Goal: Download file/media

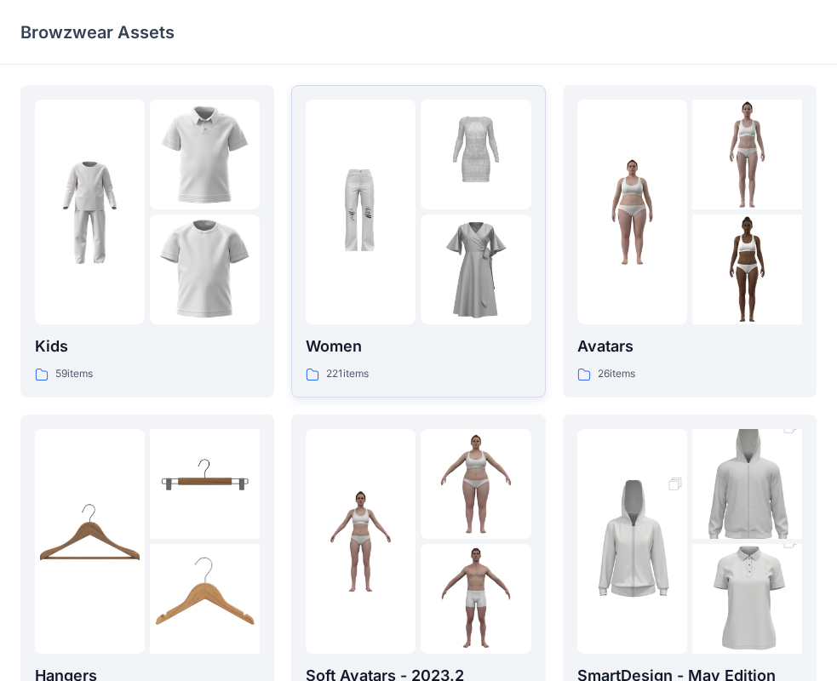
click at [438, 357] on p "Women" at bounding box center [418, 347] width 225 height 24
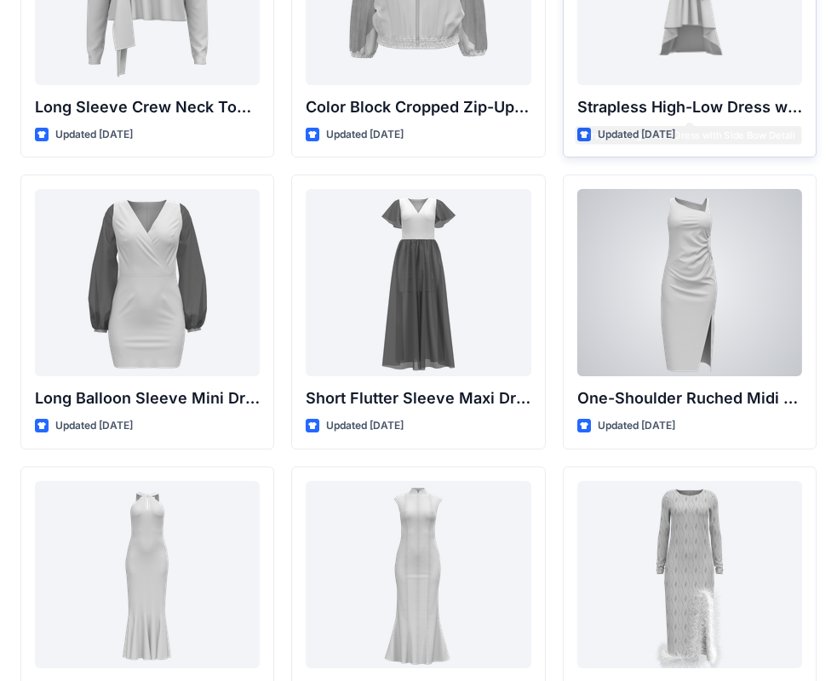
scroll to position [511, 0]
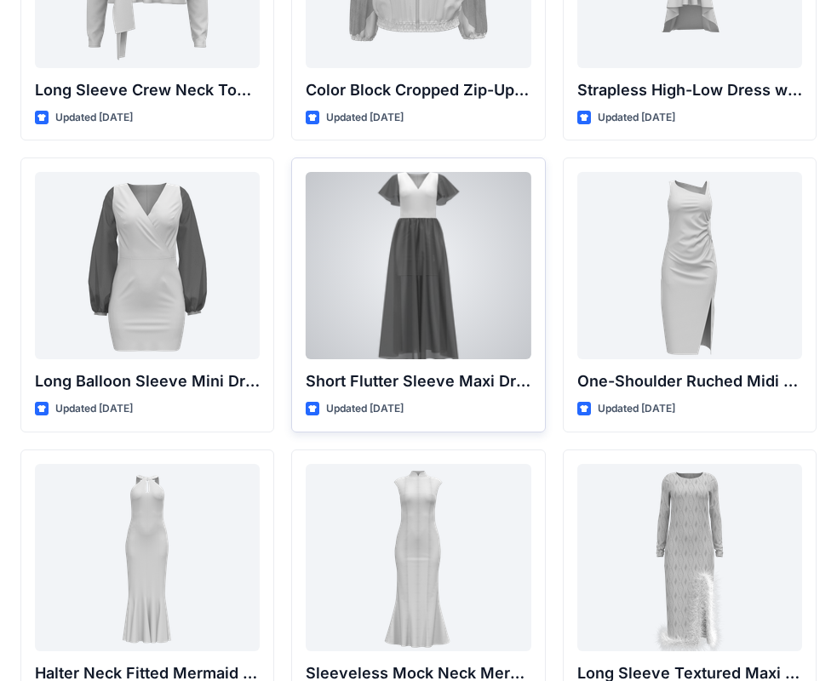
click at [426, 263] on div at bounding box center [418, 265] width 225 height 187
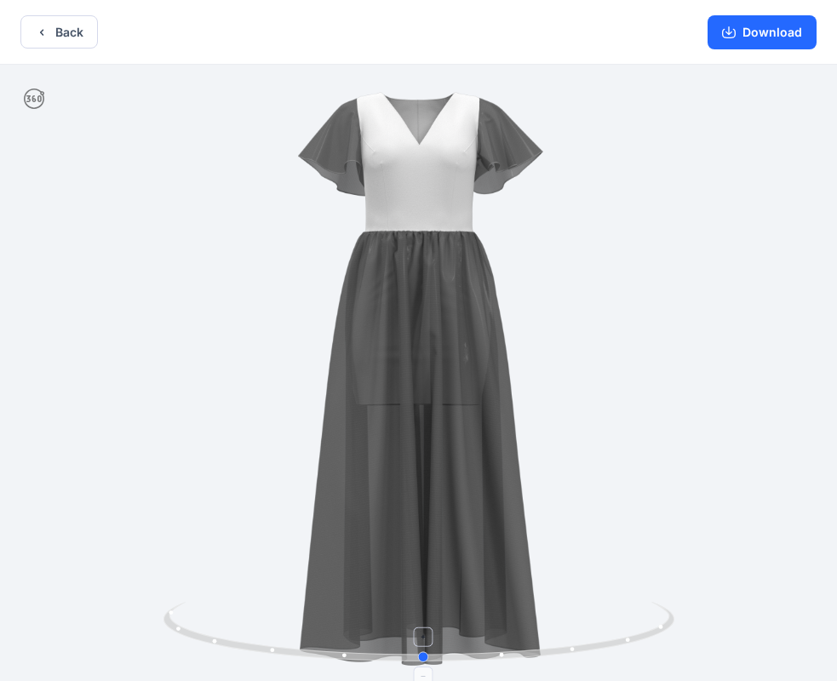
click at [422, 663] on icon at bounding box center [421, 634] width 515 height 64
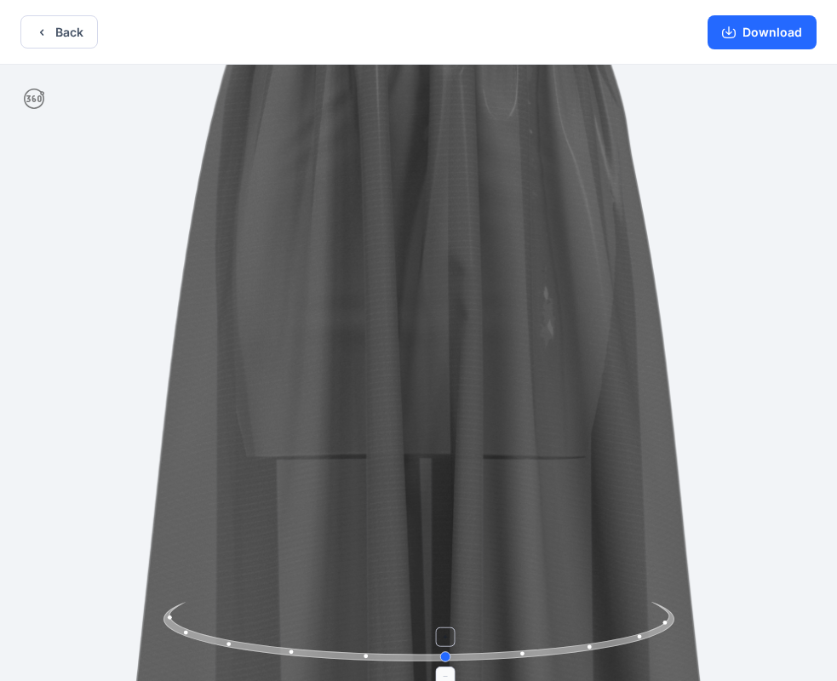
drag, startPoint x: 422, startPoint y: 654, endPoint x: 445, endPoint y: 673, distance: 29.7
click at [445, 666] on icon at bounding box center [421, 634] width 515 height 64
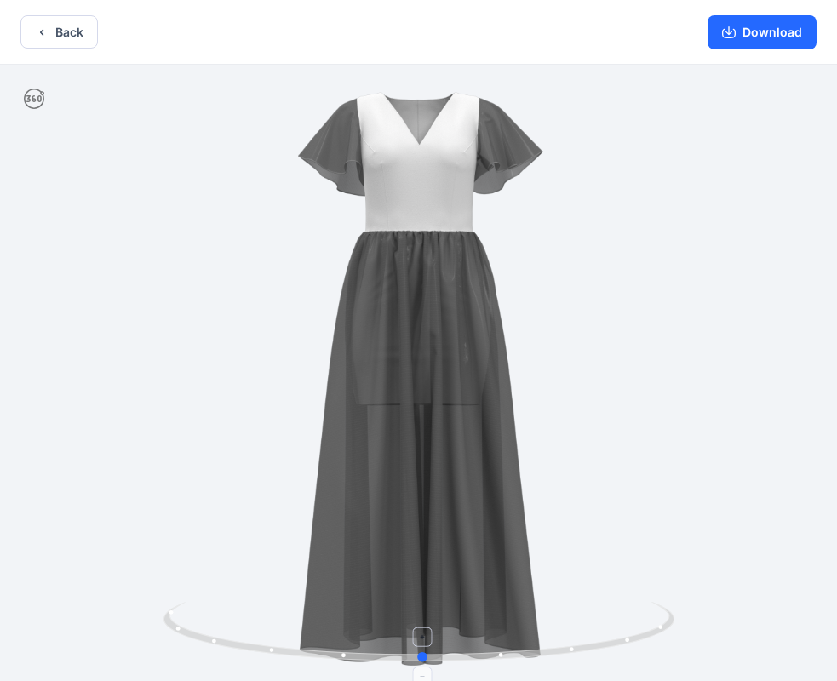
drag, startPoint x: 450, startPoint y: 658, endPoint x: 426, endPoint y: 658, distance: 23.9
click at [426, 658] on circle at bounding box center [423, 657] width 10 height 10
click at [762, 37] on button "Download" at bounding box center [762, 32] width 109 height 34
click at [104, 34] on div "Back Download" at bounding box center [418, 32] width 837 height 65
click at [78, 33] on button "Back" at bounding box center [59, 31] width 78 height 33
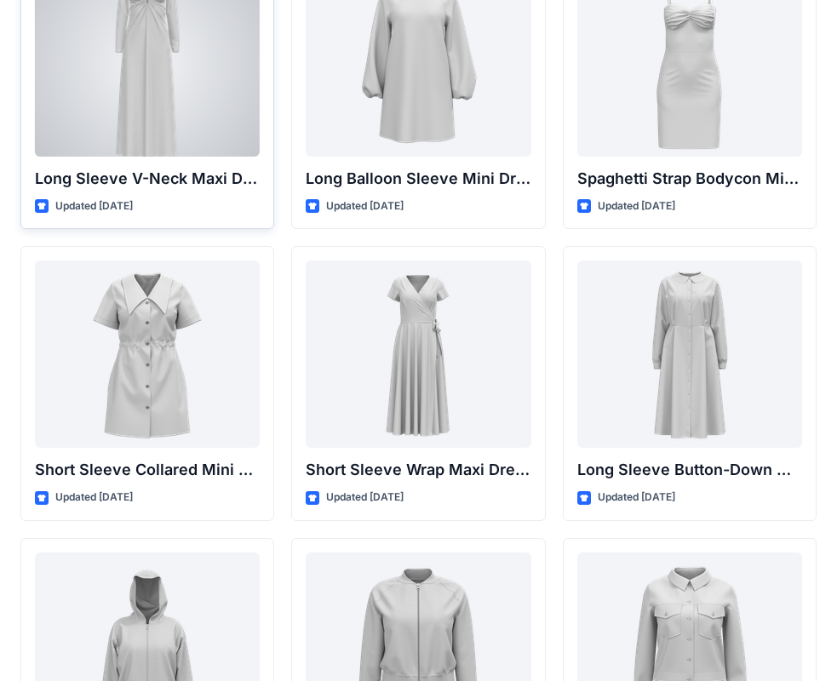
scroll to position [2811, 0]
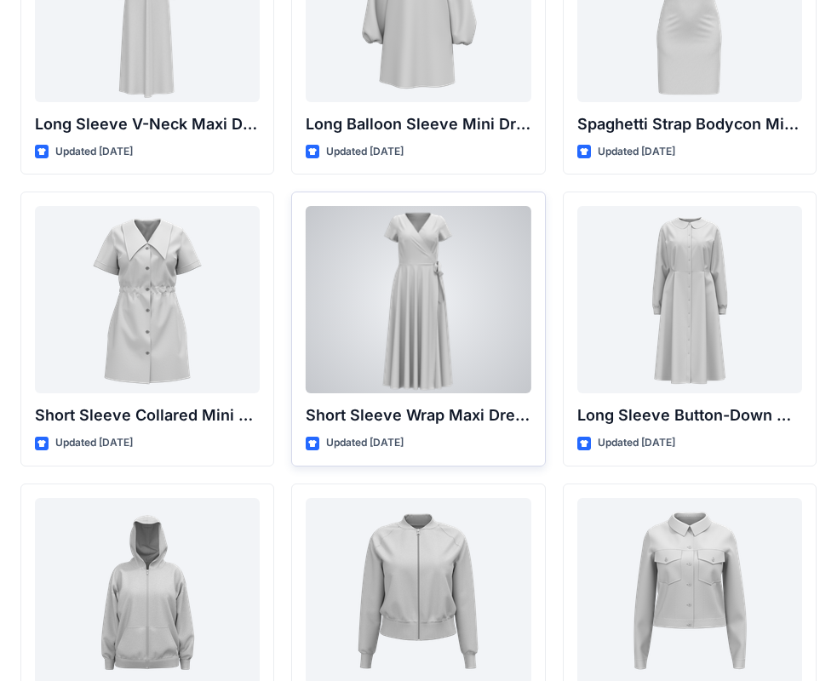
click at [414, 287] on div at bounding box center [418, 299] width 225 height 187
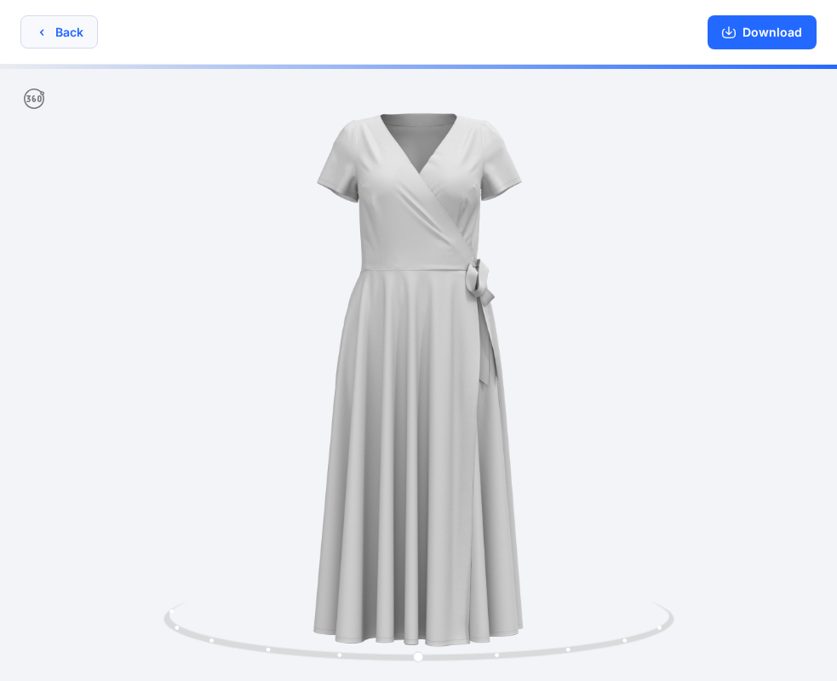
click at [37, 30] on icon "button" at bounding box center [42, 33] width 14 height 14
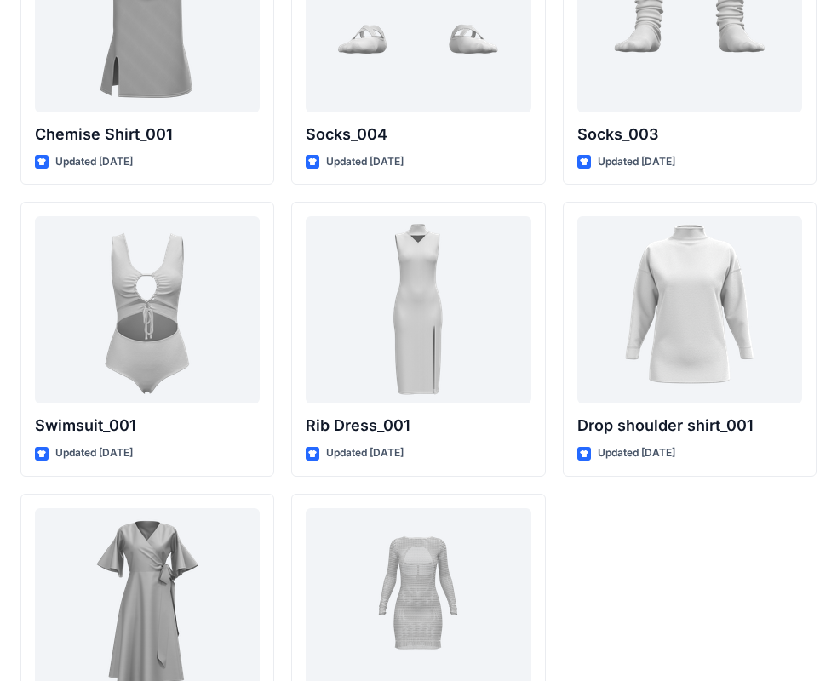
scroll to position [20997, 0]
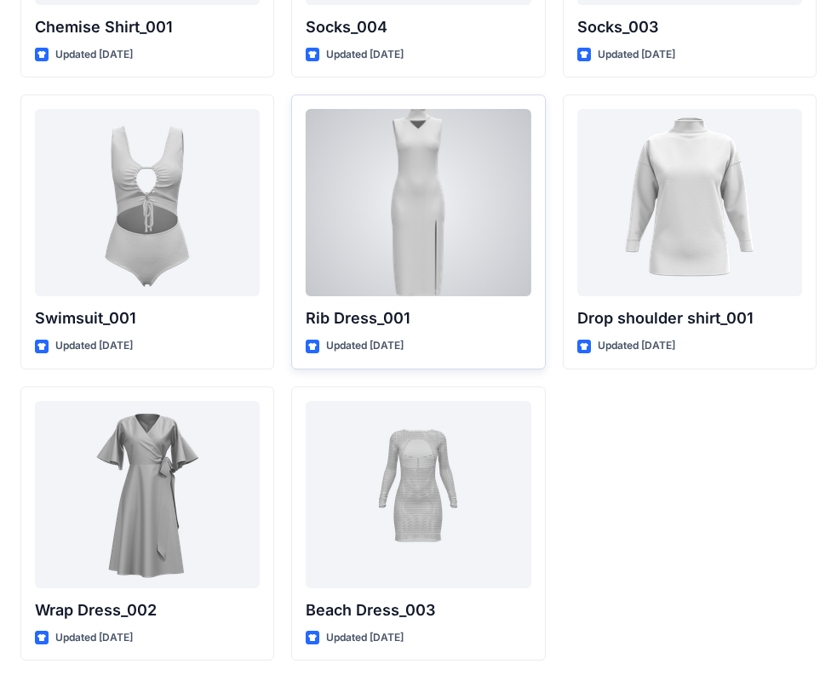
click at [415, 181] on div at bounding box center [418, 202] width 225 height 187
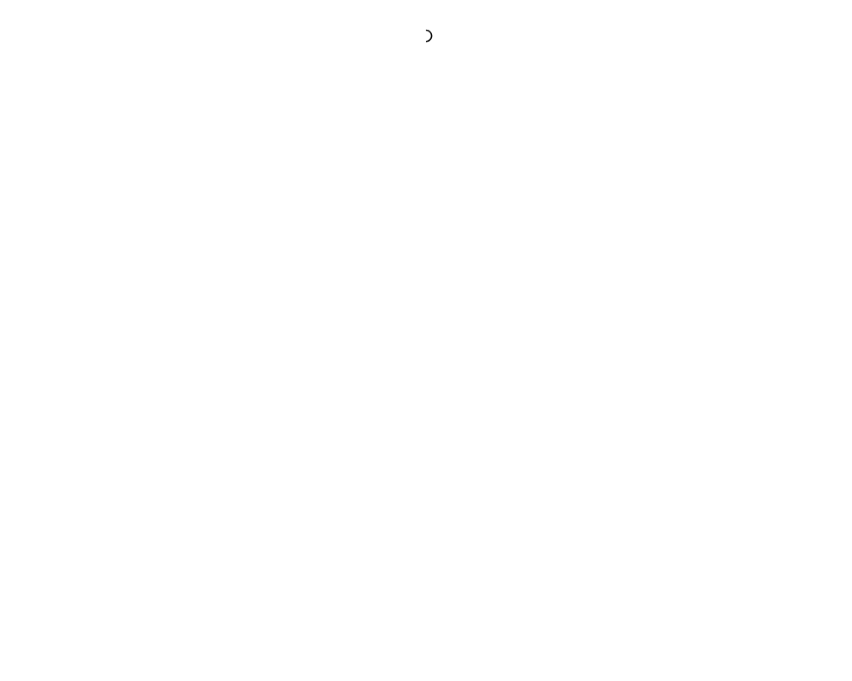
click at [415, 181] on div at bounding box center [426, 340] width 852 height 681
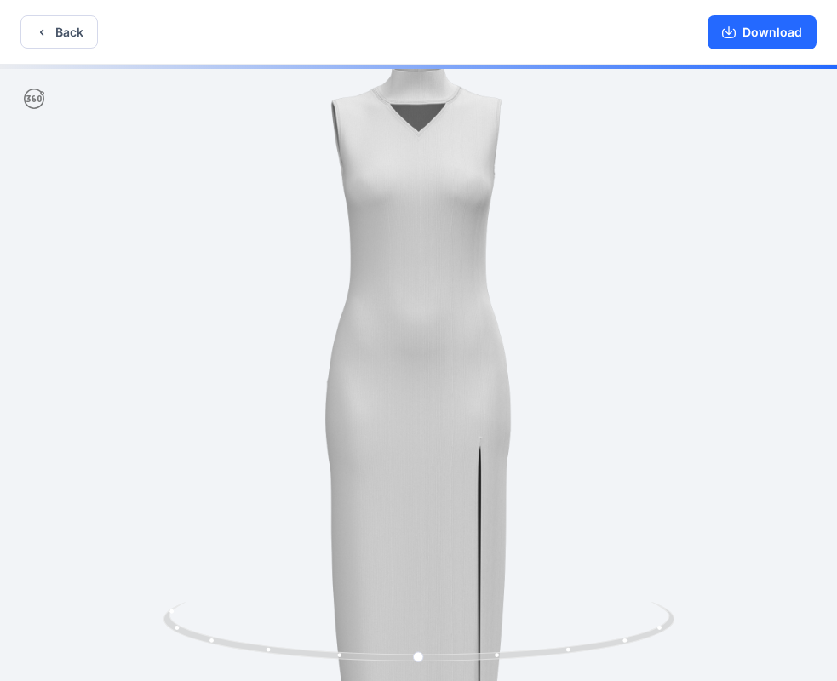
drag, startPoint x: 485, startPoint y: 265, endPoint x: 342, endPoint y: 277, distance: 142.7
click at [342, 277] on img at bounding box center [418, 387] width 710 height 710
drag, startPoint x: 572, startPoint y: 284, endPoint x: 577, endPoint y: 292, distance: 9.2
click at [574, 285] on img at bounding box center [418, 387] width 710 height 710
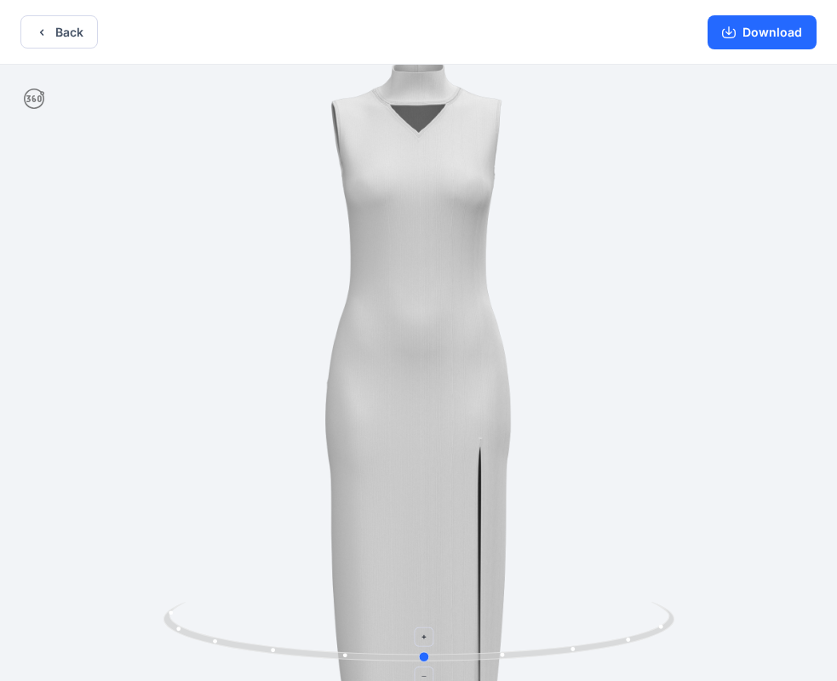
drag, startPoint x: 426, startPoint y: 657, endPoint x: 432, endPoint y: 664, distance: 9.1
click at [432, 664] on icon at bounding box center [421, 634] width 515 height 64
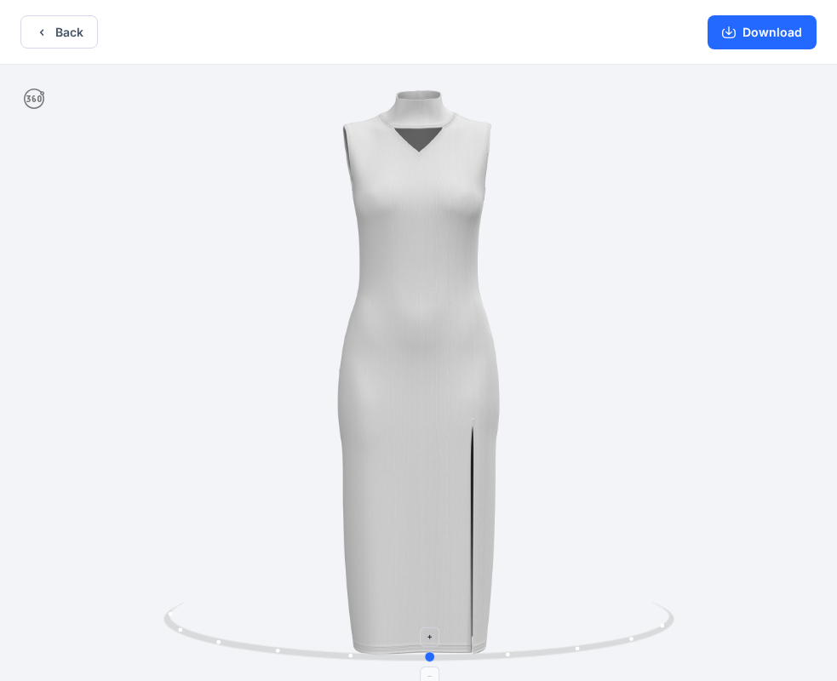
drag, startPoint x: 427, startPoint y: 658, endPoint x: 433, endPoint y: 641, distance: 18.0
click at [433, 641] on icon at bounding box center [421, 634] width 515 height 64
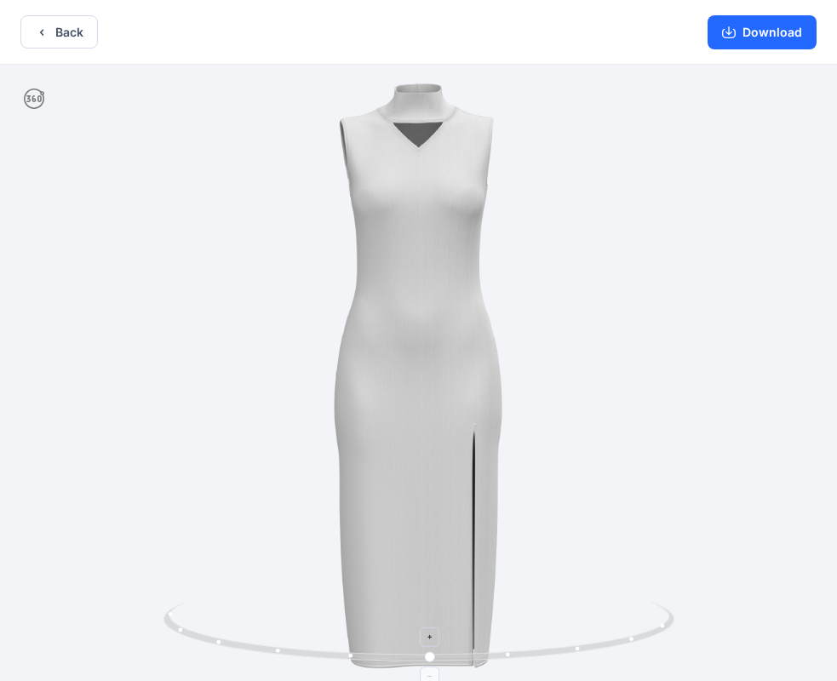
click at [434, 635] on icon at bounding box center [431, 638] width 10 height 10
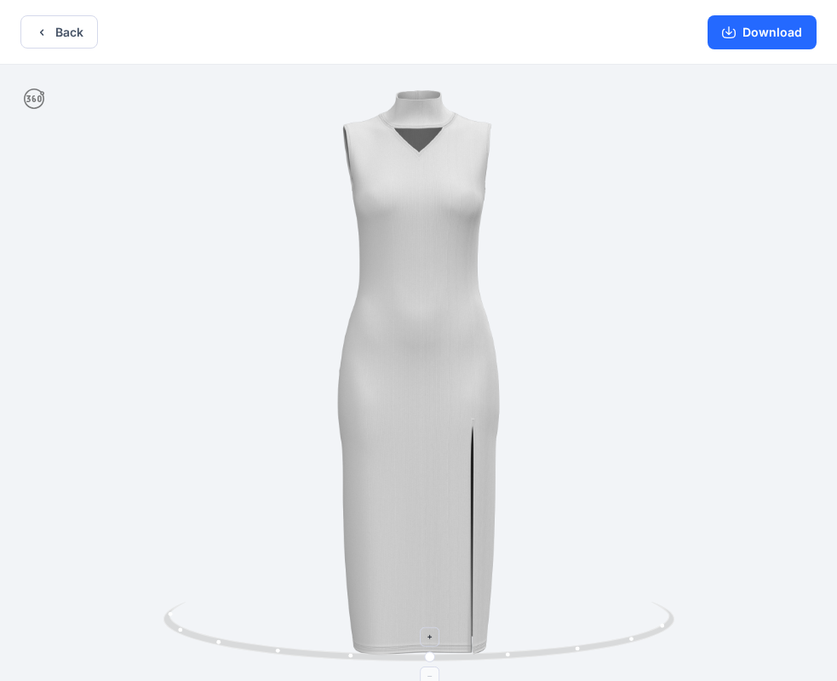
click at [431, 676] on foreignobject at bounding box center [431, 677] width 20 height 20
click at [764, 37] on button "Download" at bounding box center [762, 32] width 109 height 34
